Goal: Task Accomplishment & Management: Complete application form

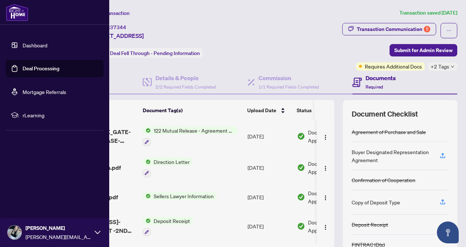
click at [23, 44] on link "Dashboard" at bounding box center [35, 45] width 25 height 7
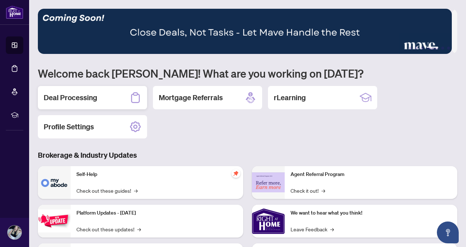
click at [55, 96] on h2 "Deal Processing" at bounding box center [70, 97] width 53 height 10
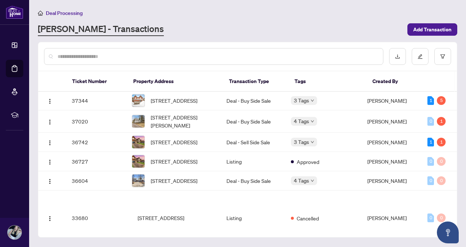
scroll to position [280, 0]
click at [174, 146] on span "[STREET_ADDRESS]" at bounding box center [174, 142] width 47 height 8
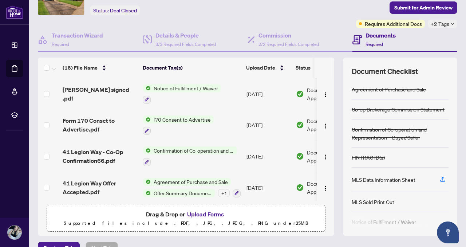
scroll to position [58, 0]
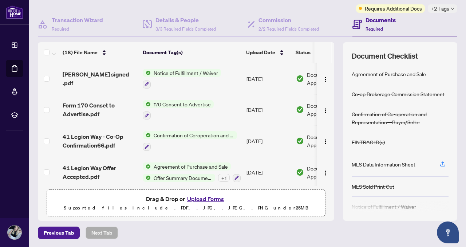
click at [200, 197] on button "Upload Forms" at bounding box center [205, 198] width 41 height 9
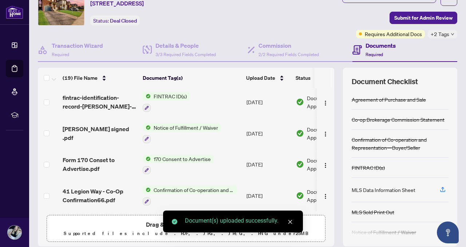
scroll to position [0, 0]
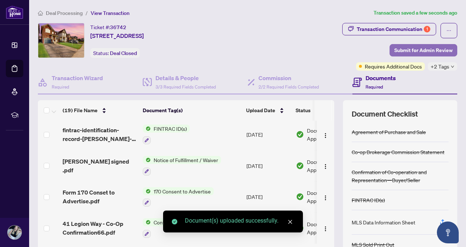
click at [424, 49] on span "Submit for Admin Review" at bounding box center [423, 50] width 58 height 12
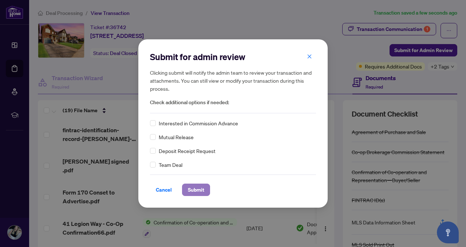
click at [196, 188] on span "Submit" at bounding box center [196, 190] width 16 height 12
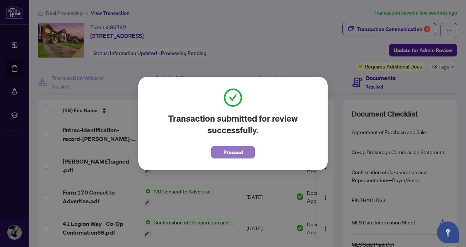
click at [234, 151] on span "Proceed" at bounding box center [232, 152] width 19 height 12
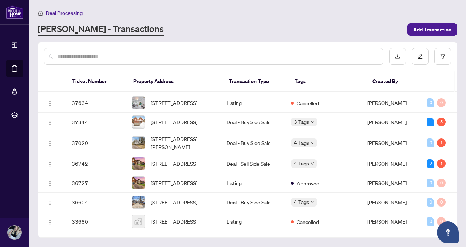
scroll to position [295, 0]
click at [76, 184] on td "36727" at bounding box center [96, 182] width 60 height 19
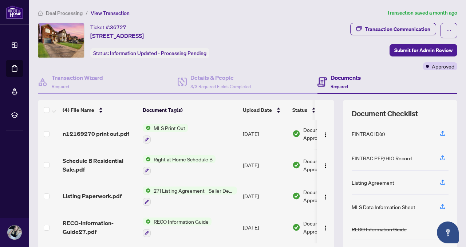
scroll to position [57, 0]
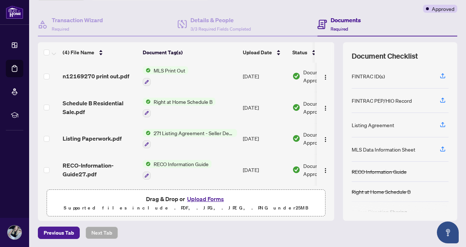
click at [215, 199] on button "Upload Forms" at bounding box center [205, 198] width 41 height 9
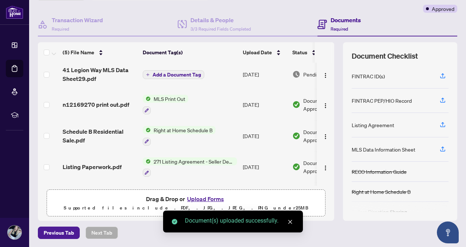
scroll to position [0, 0]
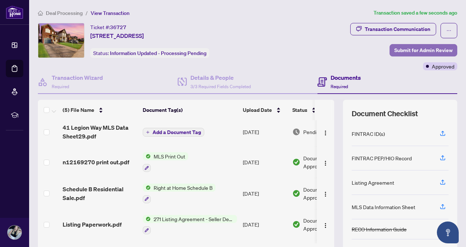
click at [418, 48] on span "Submit for Admin Review" at bounding box center [423, 50] width 58 height 12
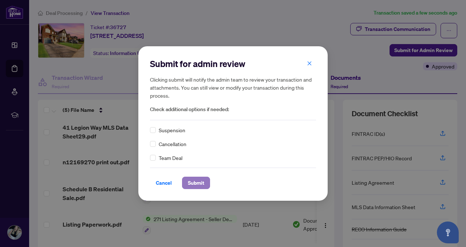
click at [196, 183] on span "Submit" at bounding box center [196, 183] width 16 height 12
